Goal: Book appointment/travel/reservation

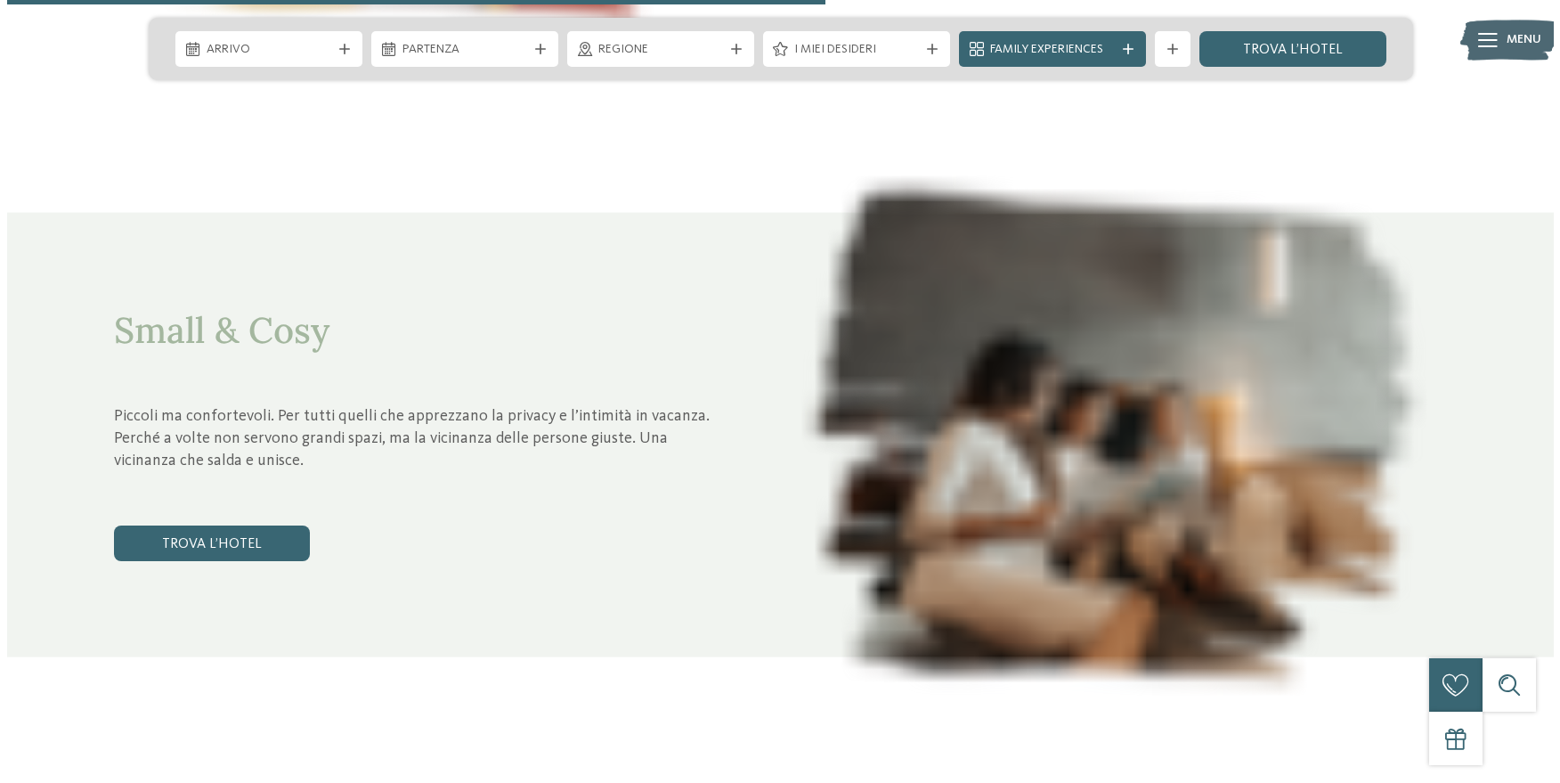
scroll to position [4185, 0]
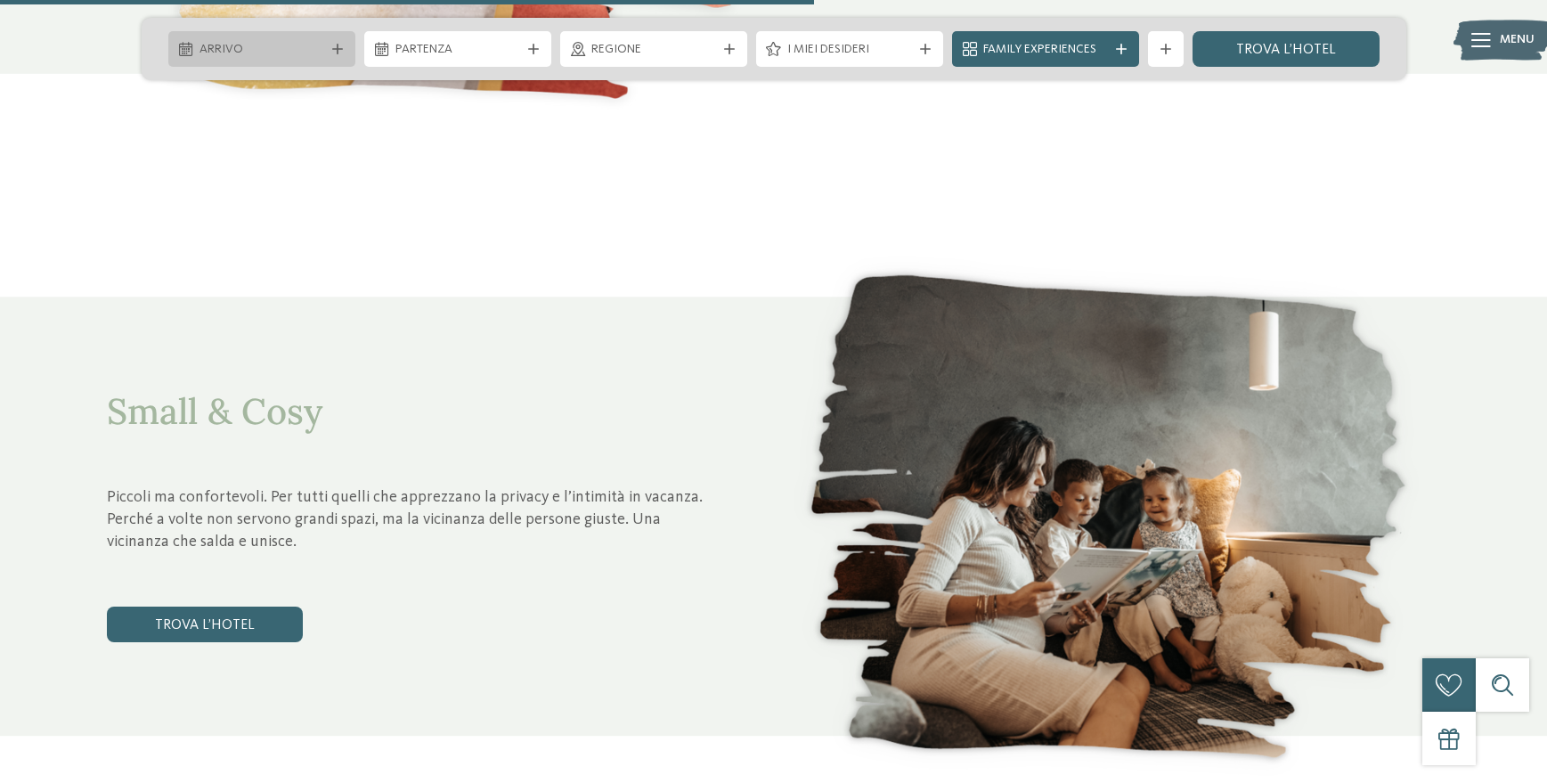
click at [341, 46] on icon at bounding box center [337, 49] width 11 height 11
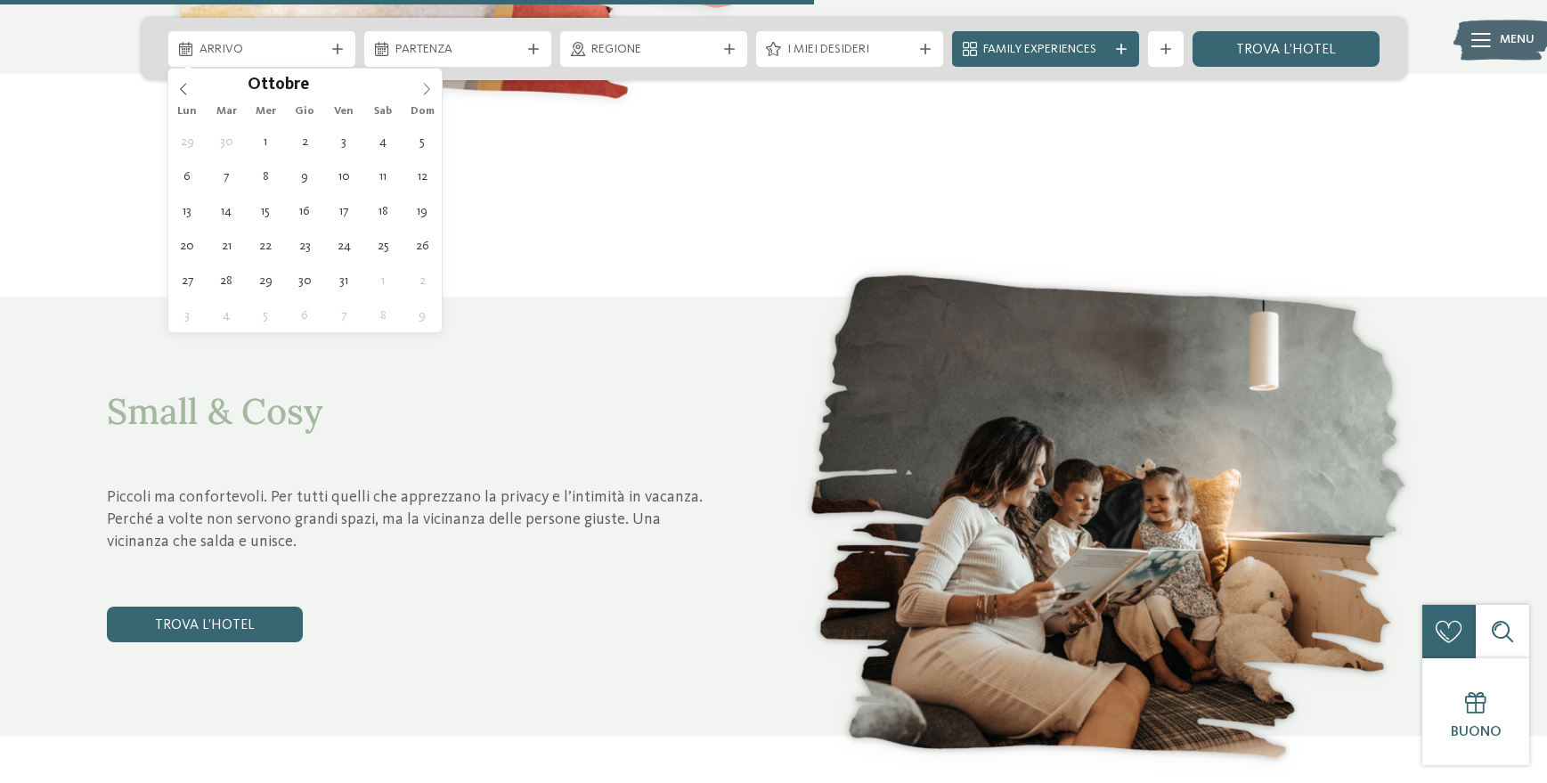
click at [418, 97] on span at bounding box center [426, 84] width 30 height 30
type input "****"
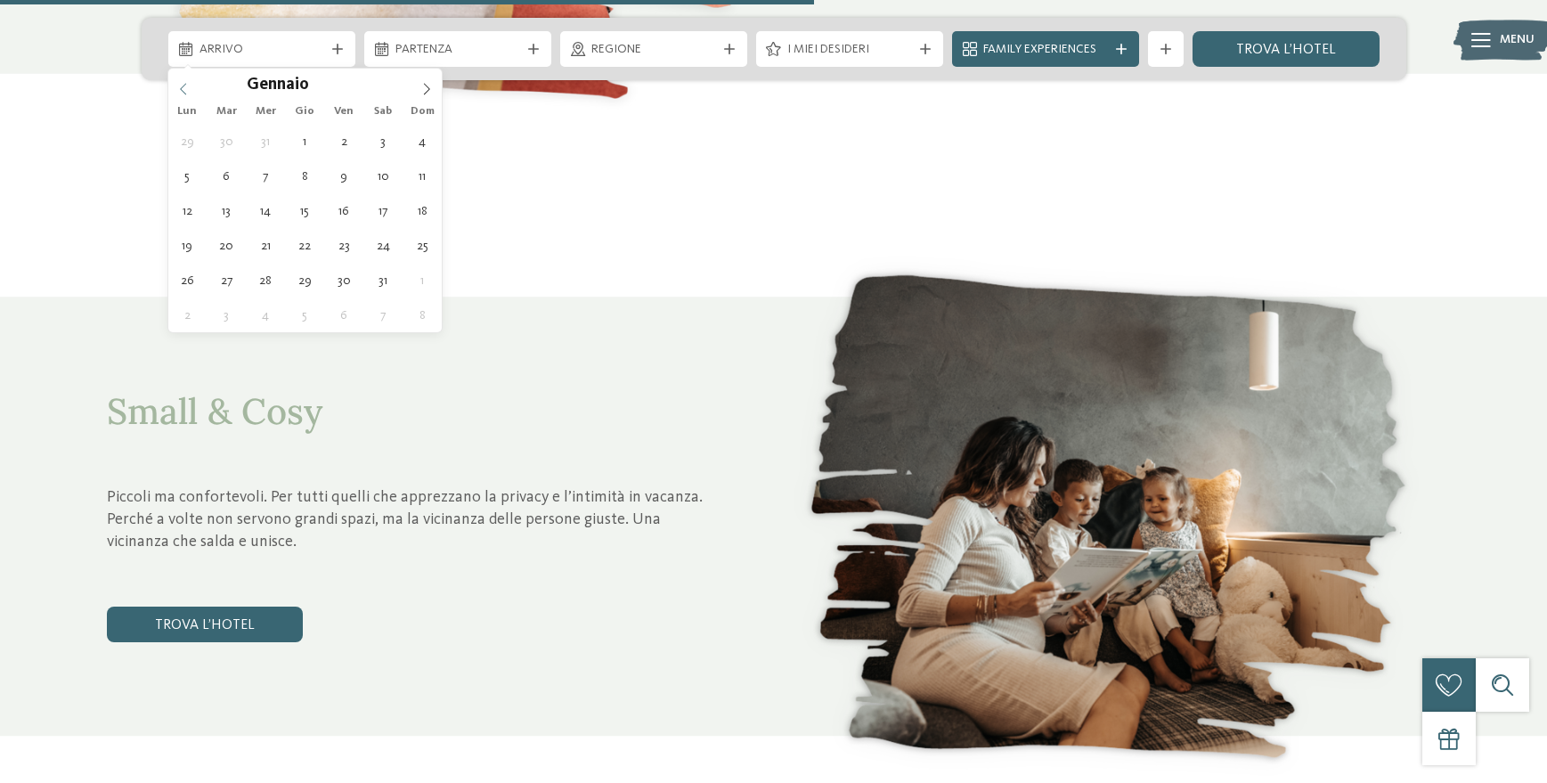
click at [189, 93] on span at bounding box center [183, 84] width 30 height 30
type div "[DATE]"
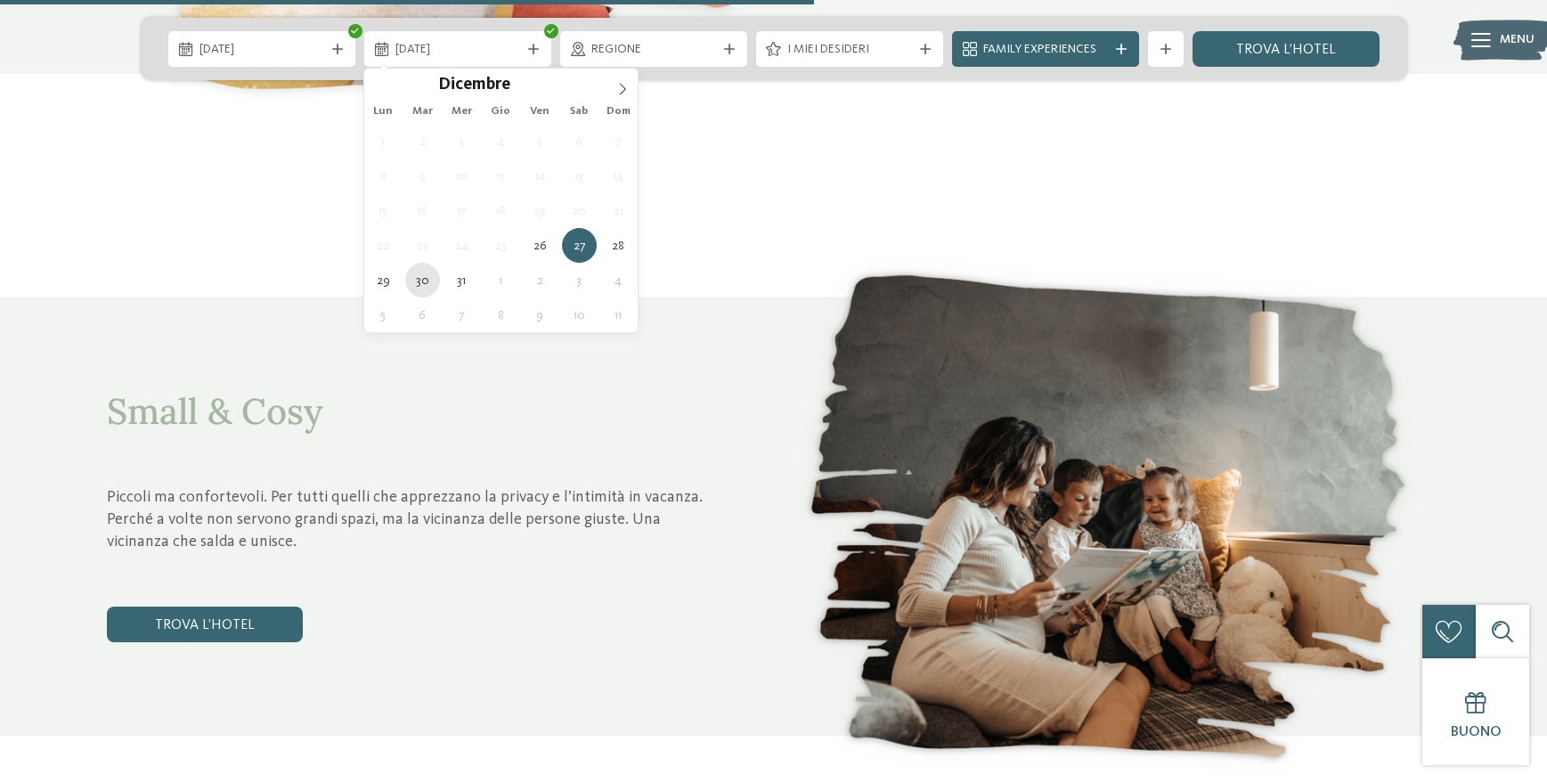
type div "[DATE]"
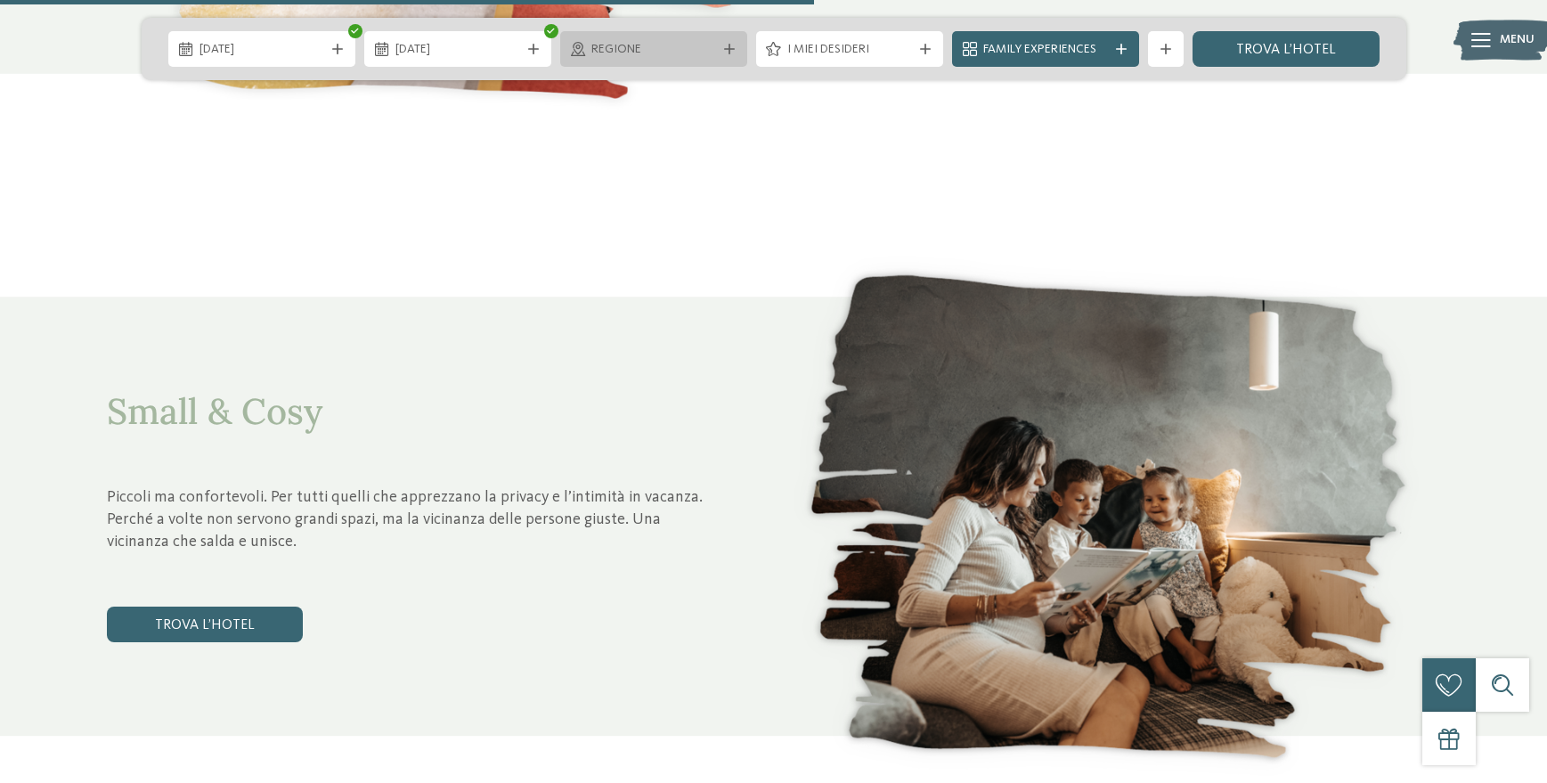
click at [730, 54] on div "Regione" at bounding box center [653, 49] width 187 height 36
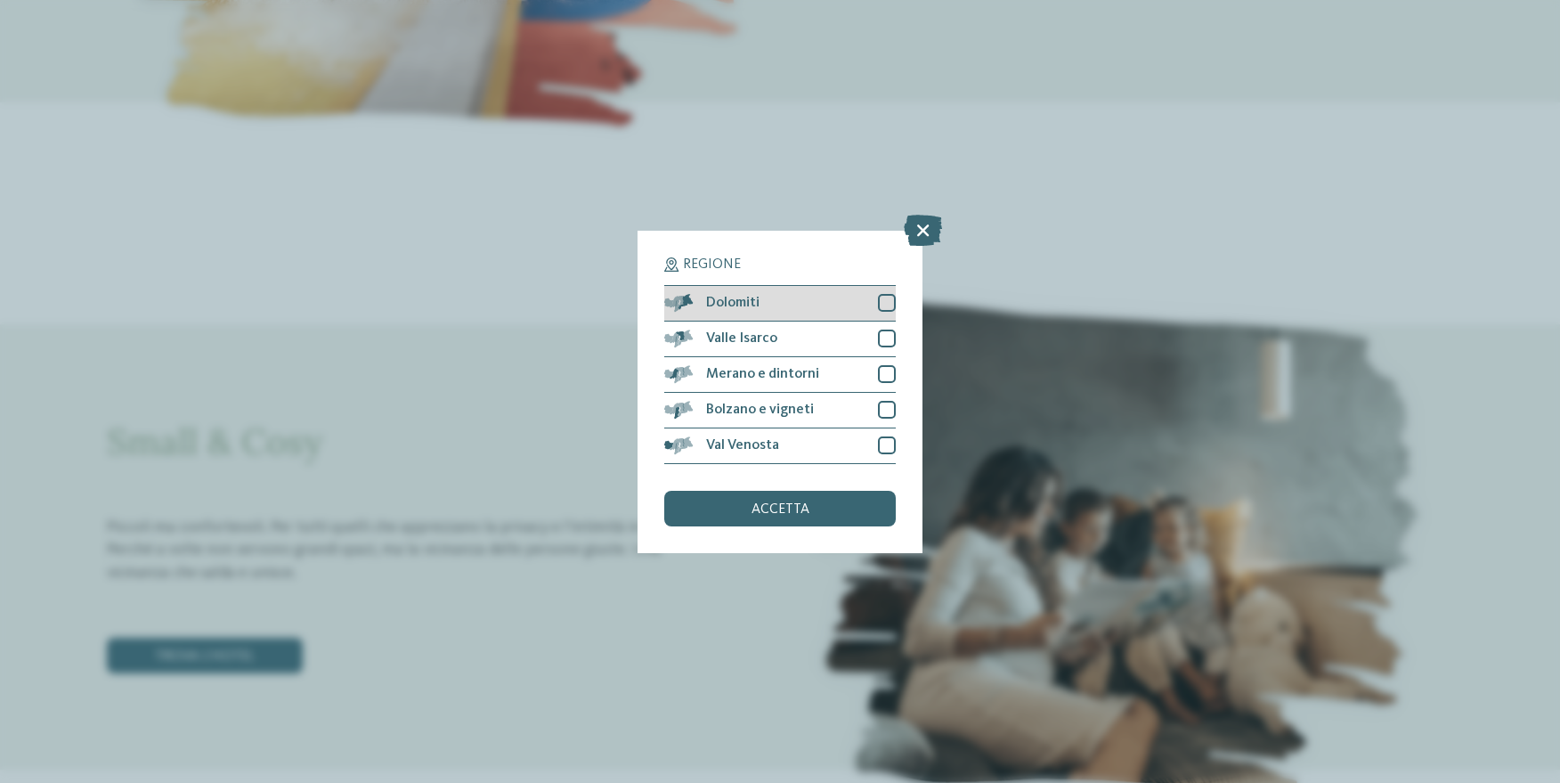
click at [891, 303] on div at bounding box center [887, 303] width 18 height 18
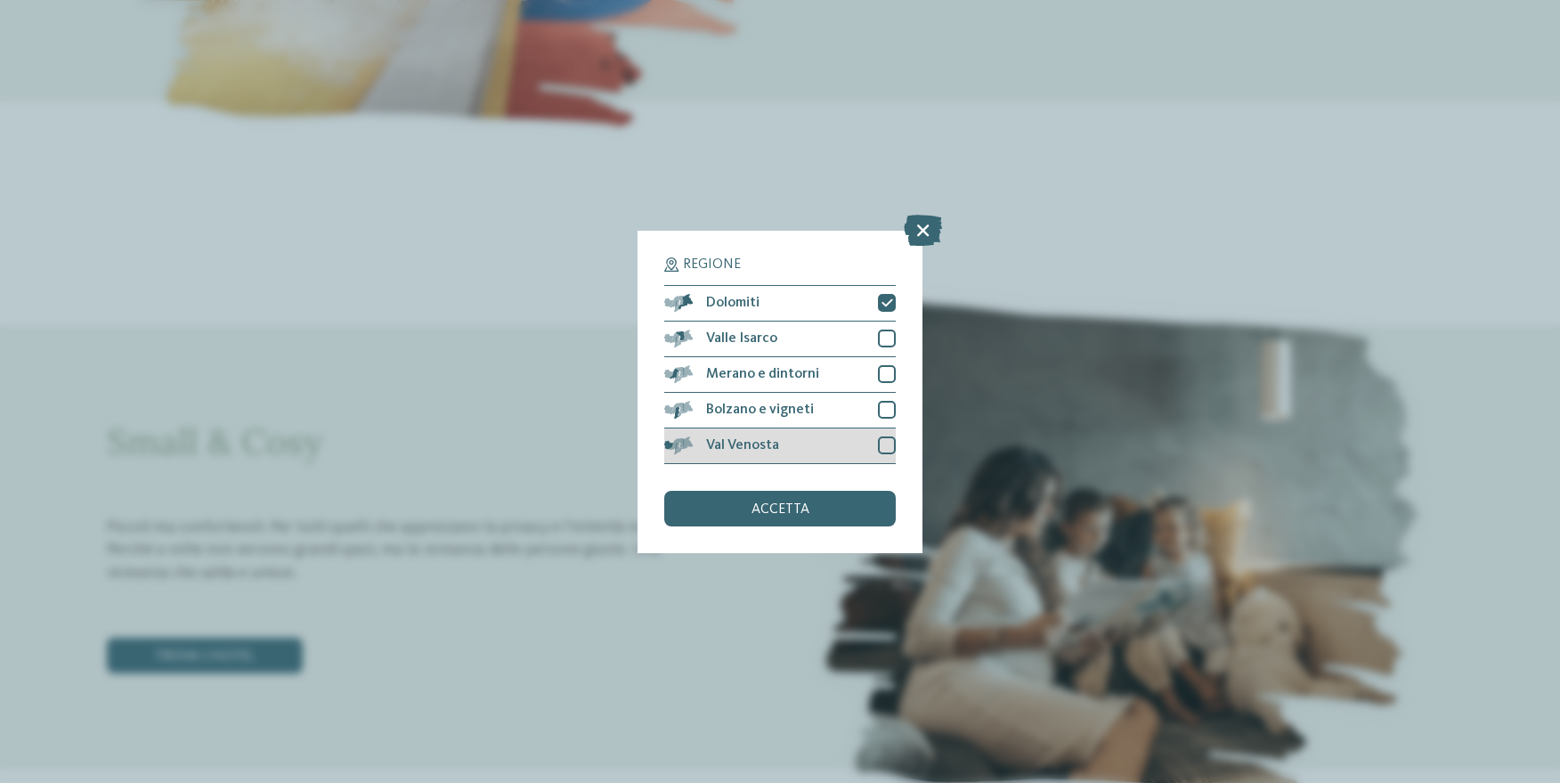
click at [887, 448] on div at bounding box center [887, 445] width 18 height 18
click at [824, 513] on div "accetta" at bounding box center [780, 509] width 232 height 36
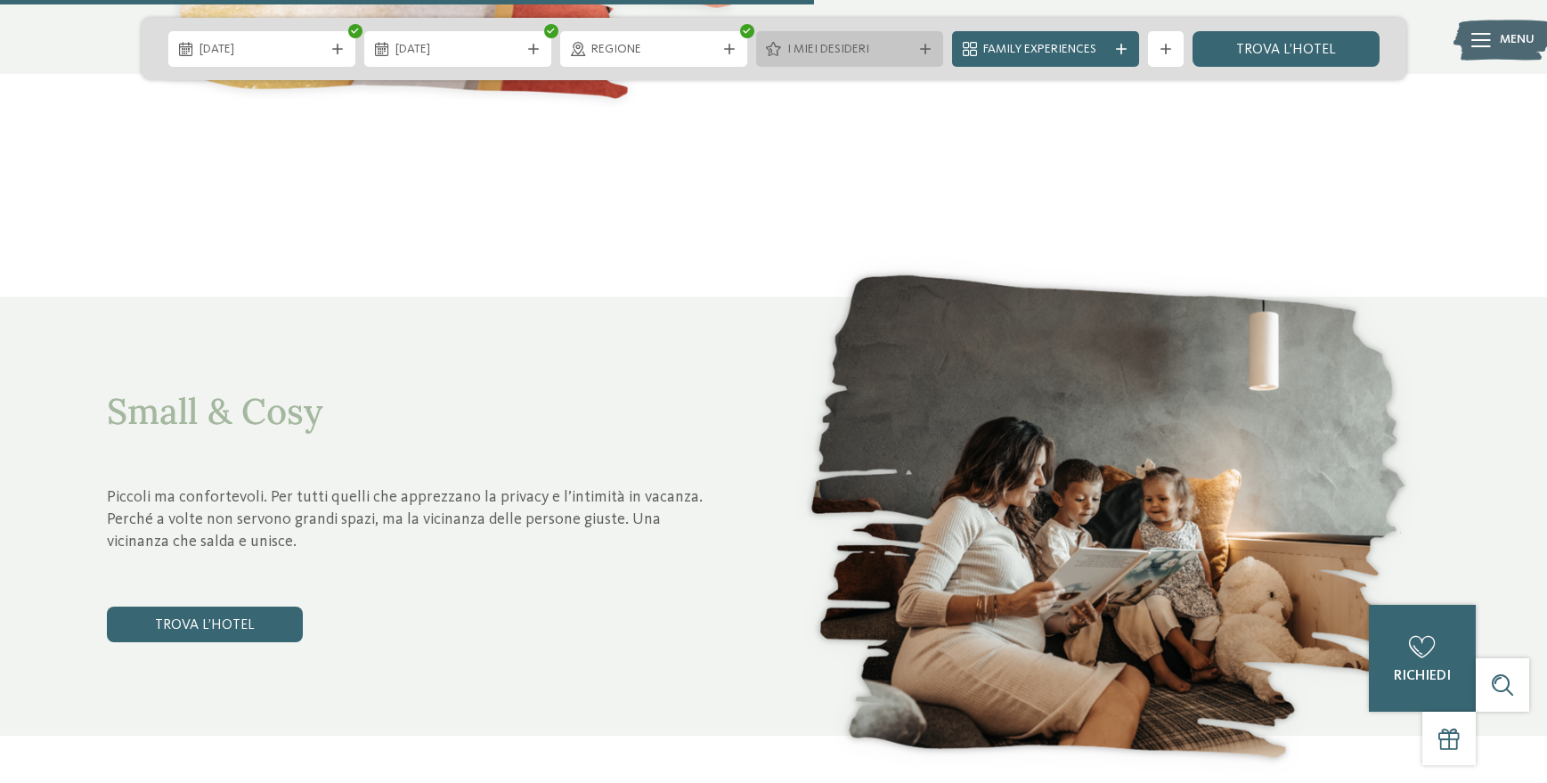
click at [930, 48] on div at bounding box center [925, 49] width 18 height 11
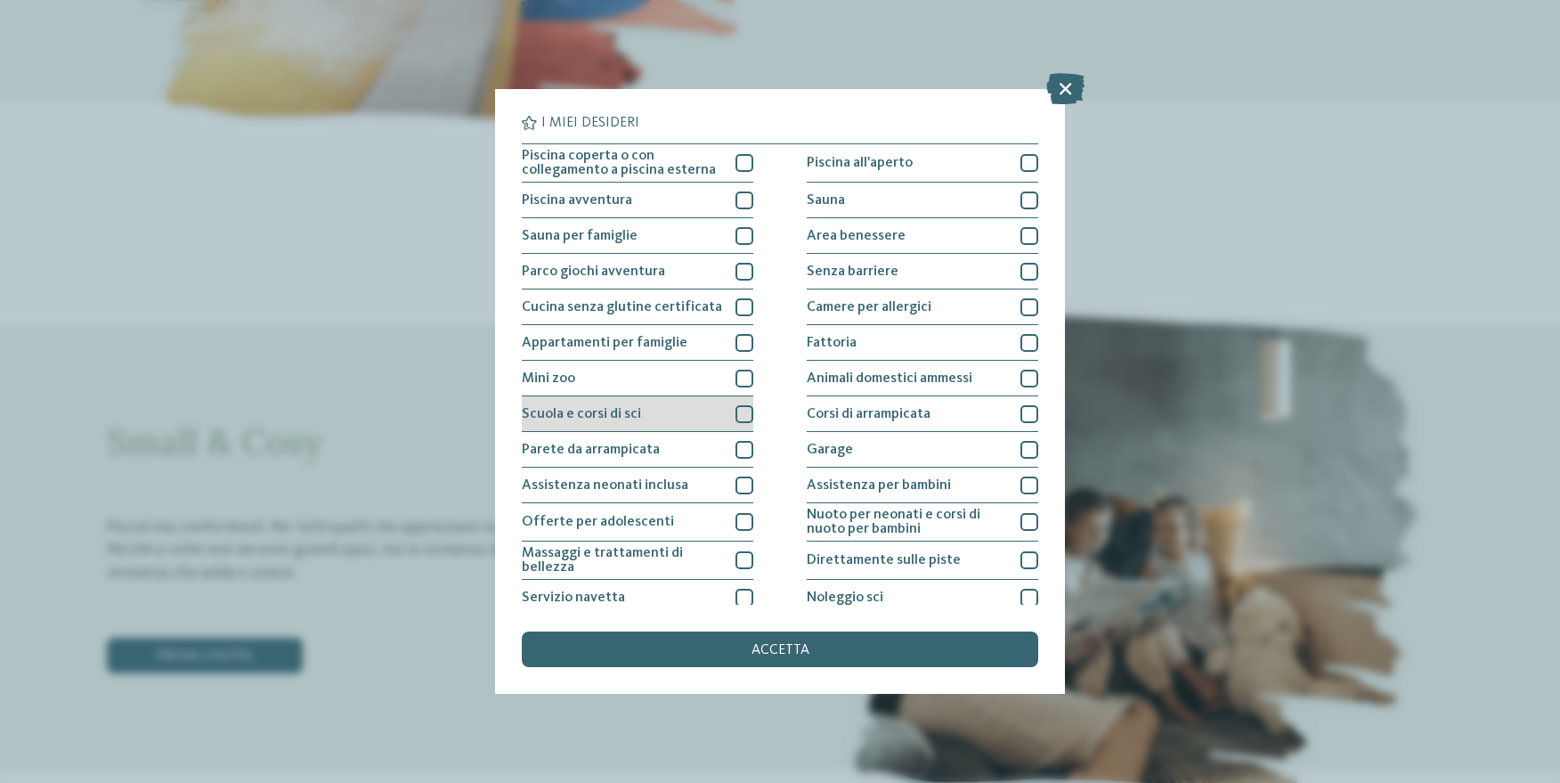
click at [740, 416] on div at bounding box center [744, 414] width 18 height 18
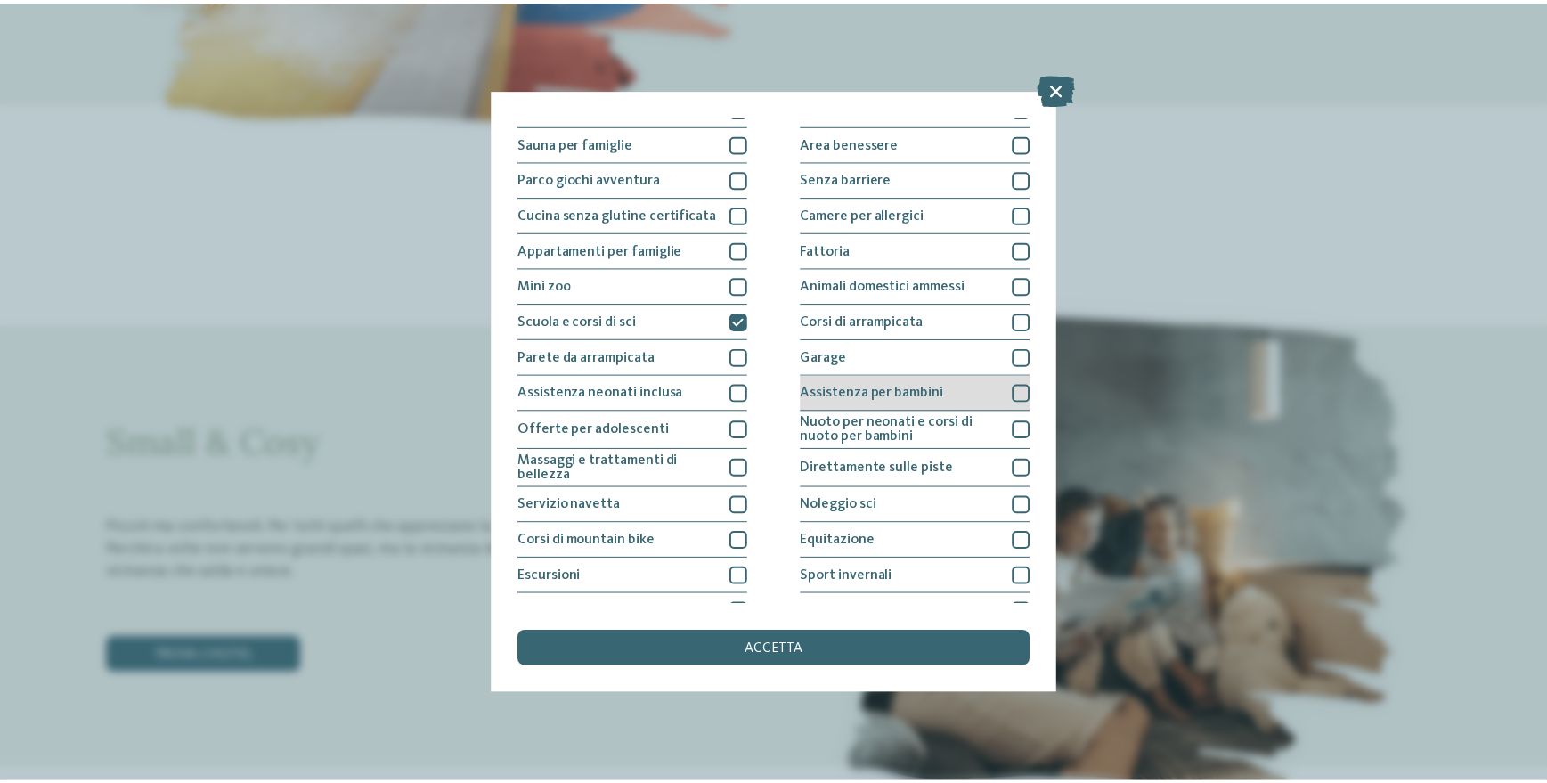
scroll to position [153, 0]
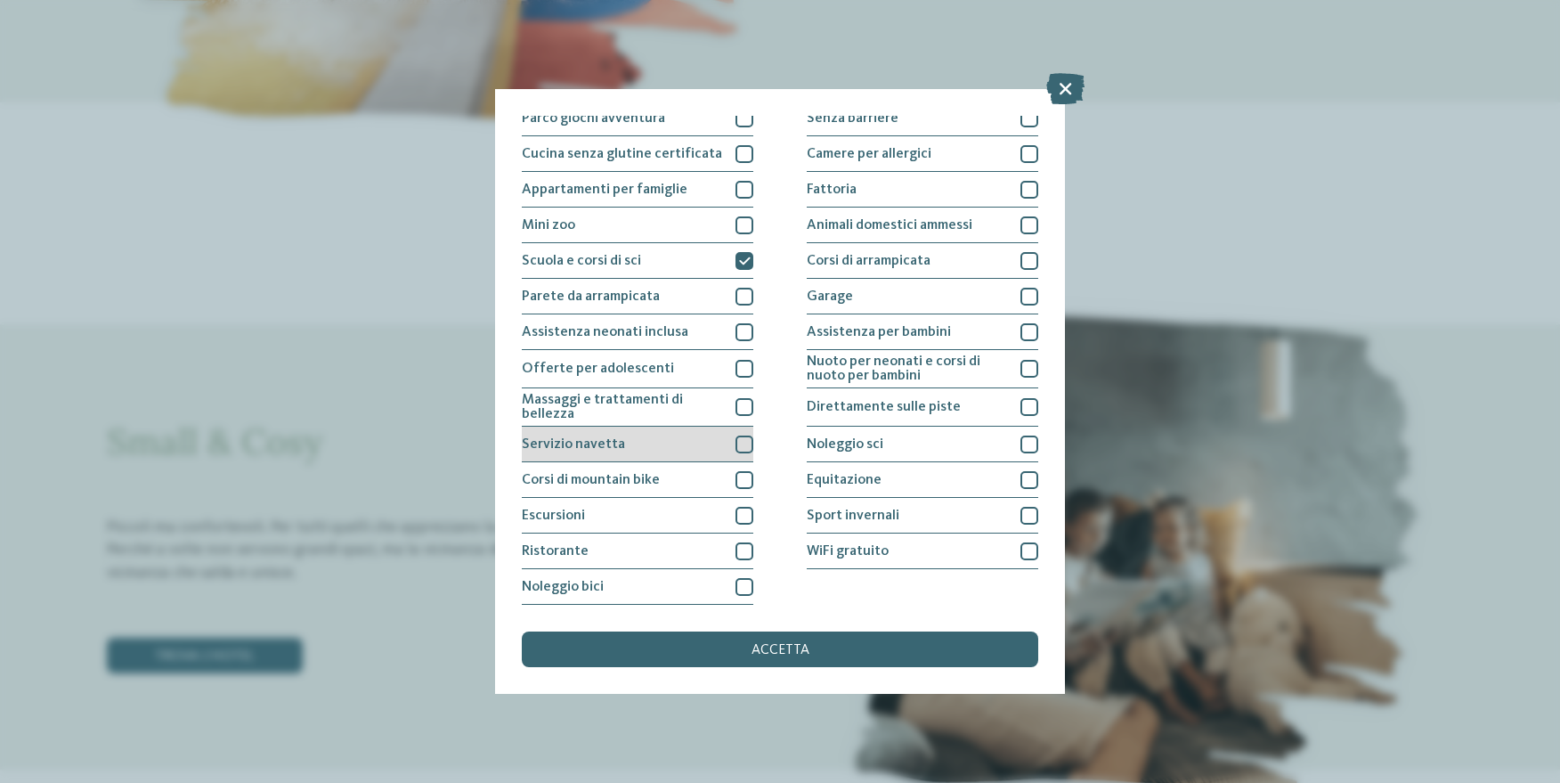
click at [736, 445] on div at bounding box center [744, 444] width 18 height 18
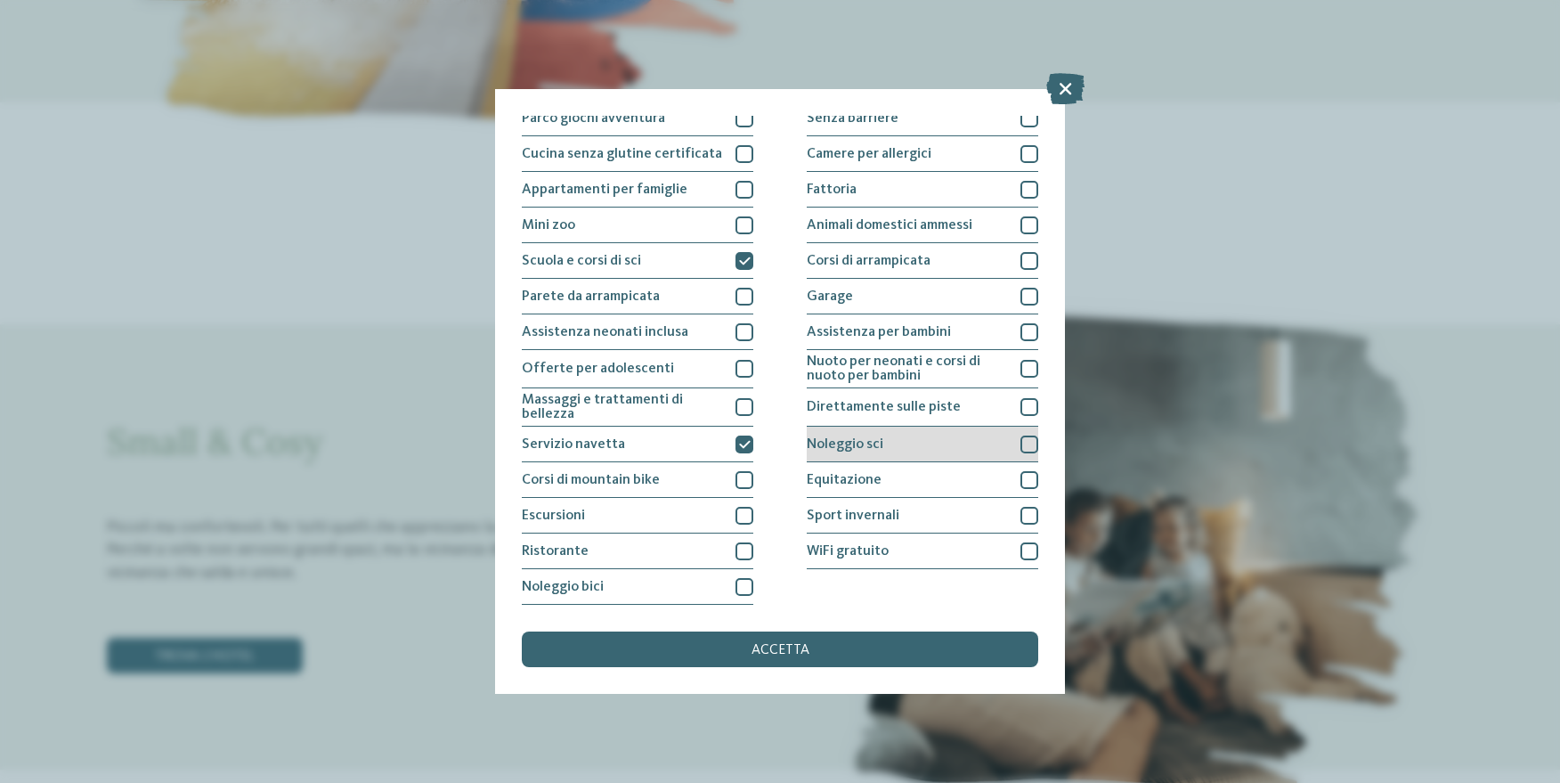
click at [1020, 447] on div at bounding box center [1029, 444] width 18 height 18
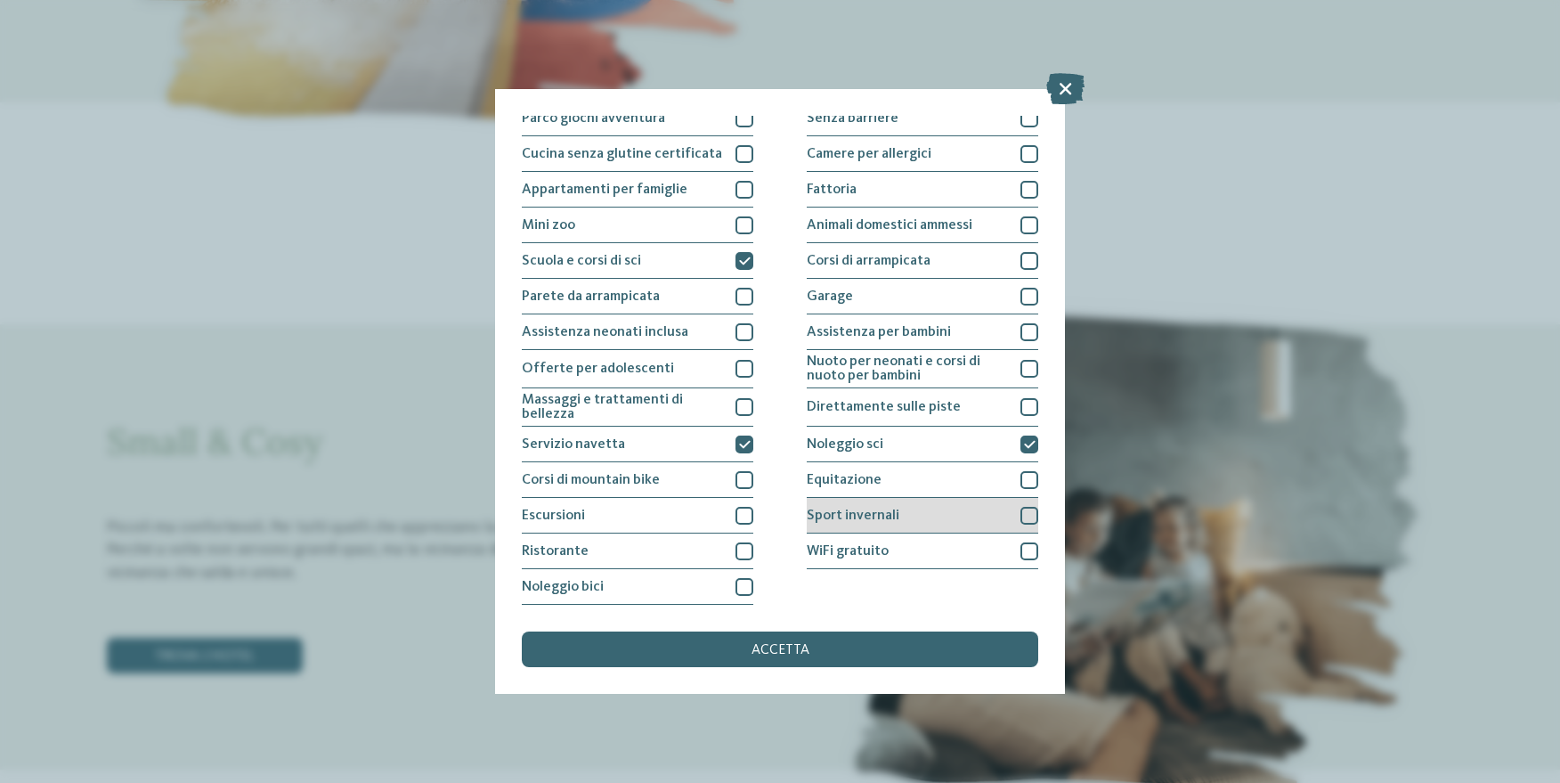
click at [1020, 515] on div at bounding box center [1029, 516] width 18 height 18
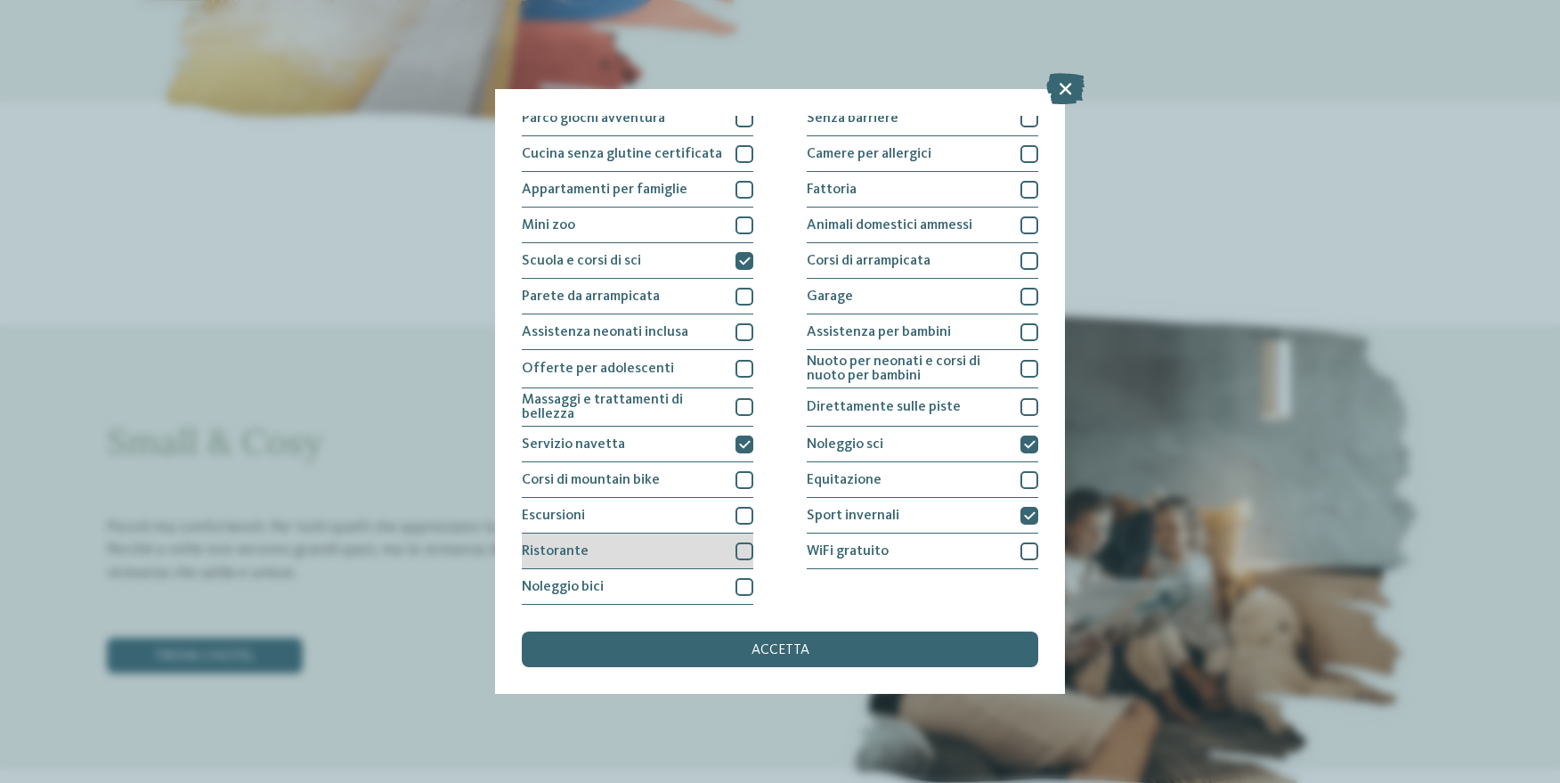
click at [742, 552] on div at bounding box center [744, 551] width 18 height 18
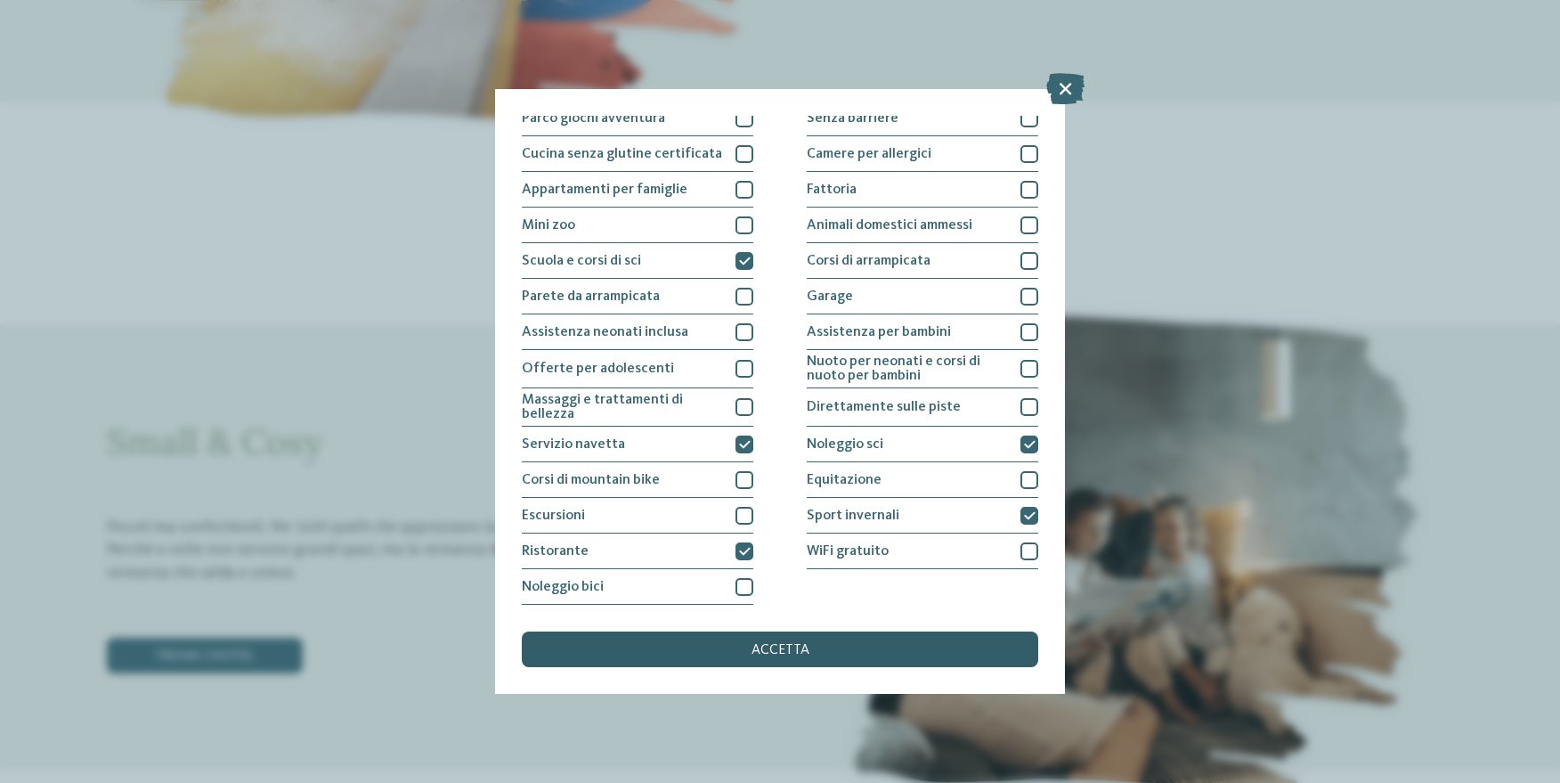
click at [728, 654] on div "accetta" at bounding box center [780, 649] width 516 height 36
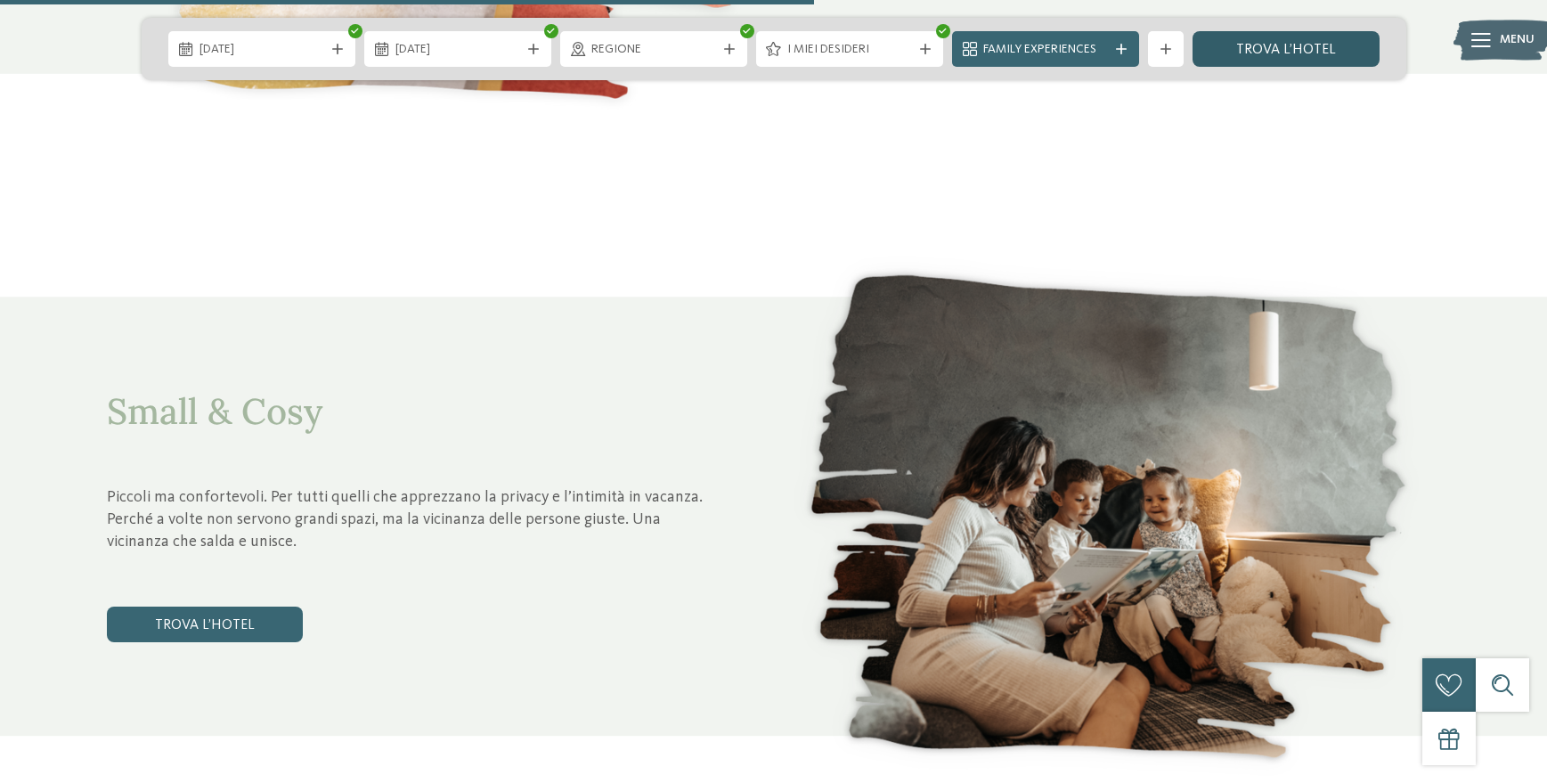
drag, startPoint x: 1313, startPoint y: 45, endPoint x: 1321, endPoint y: 34, distance: 14.1
click at [1313, 45] on link "trova l’hotel" at bounding box center [1285, 49] width 187 height 36
